Goal: Task Accomplishment & Management: Manage account settings

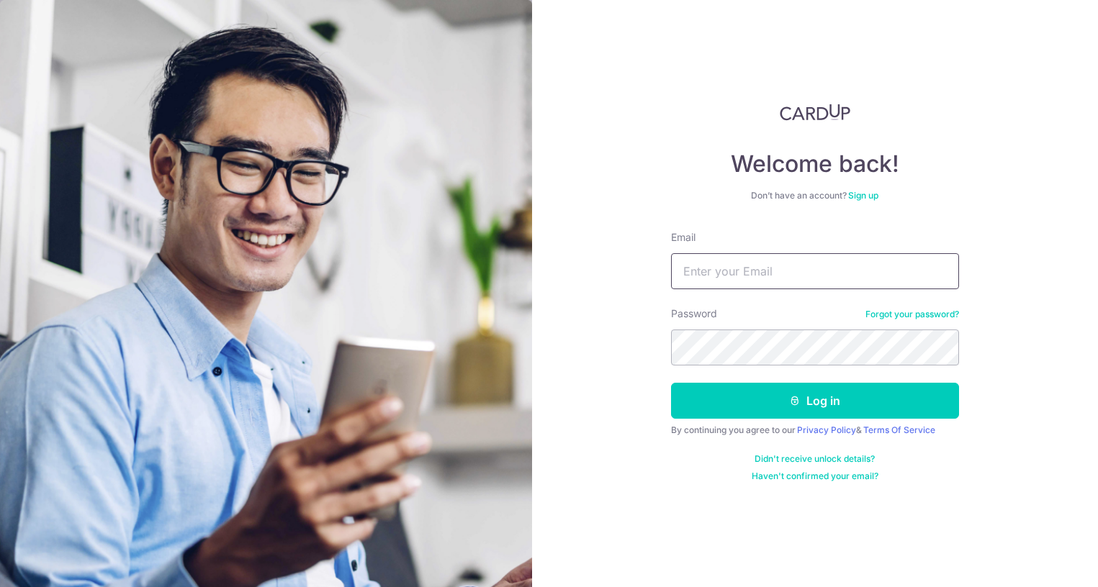
click at [797, 277] on input "Email" at bounding box center [815, 271] width 288 height 36
type input "[PERSON_NAME][EMAIL_ADDRESS][DOMAIN_NAME]"
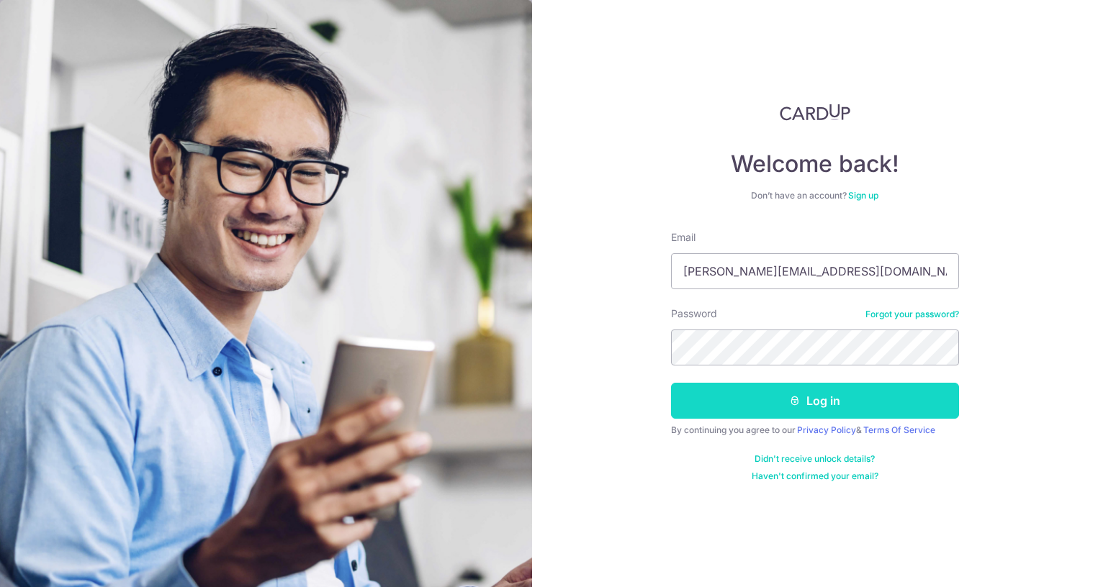
click at [751, 411] on button "Log in" at bounding box center [815, 401] width 288 height 36
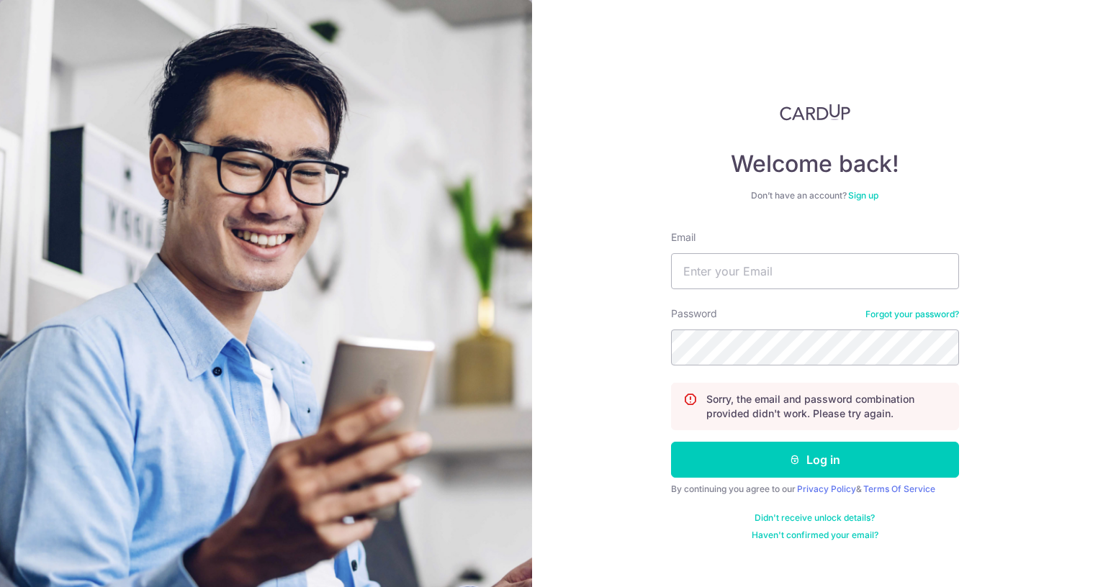
click at [738, 292] on form "Email Password Forgot your password? Sorry, the email and password combination …" at bounding box center [815, 385] width 288 height 311
click at [727, 270] on input "Email" at bounding box center [815, 271] width 288 height 36
type input "sandra@j5.com.sg"
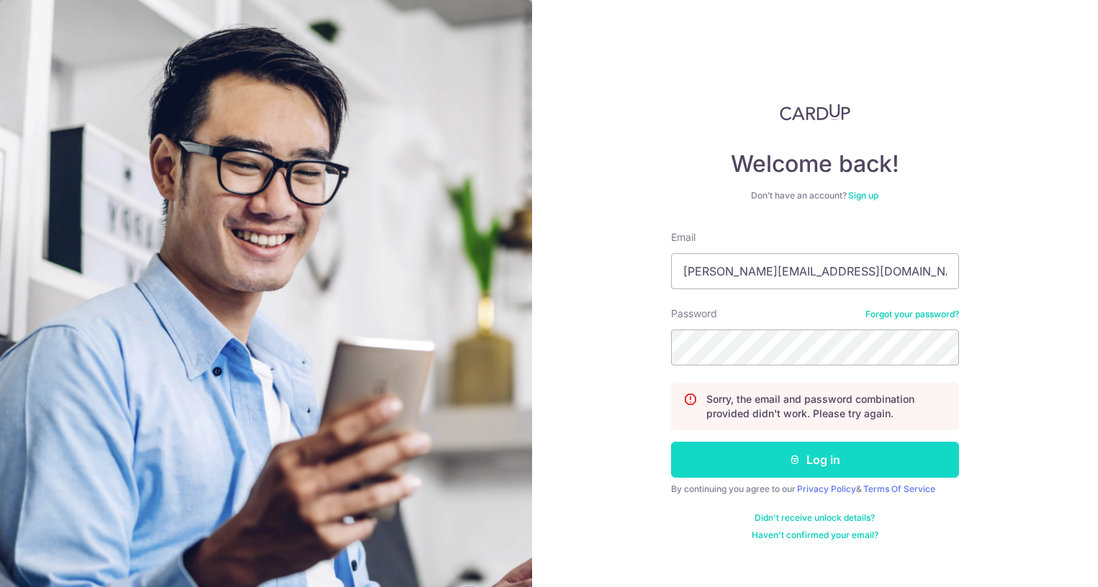
click at [764, 465] on button "Log in" at bounding box center [815, 460] width 288 height 36
